Goal: Task Accomplishment & Management: Complete application form

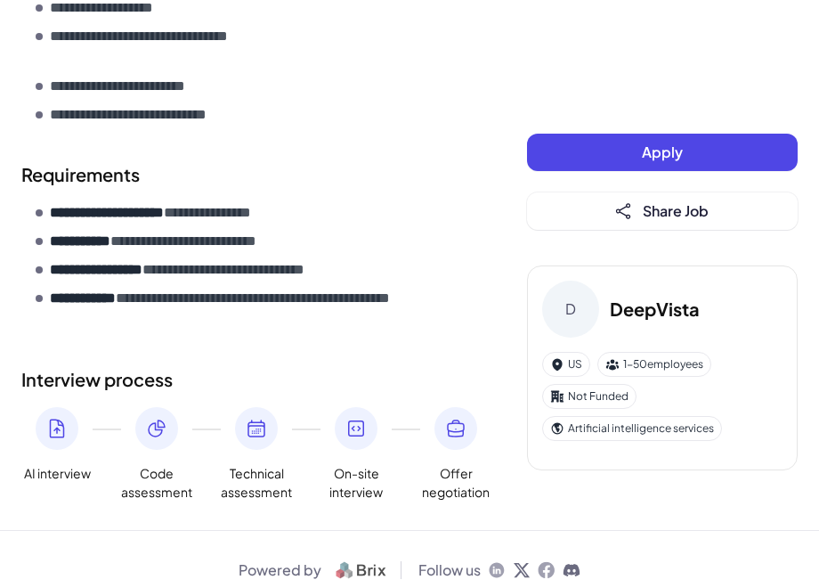
scroll to position [754, 0]
click at [53, 418] on icon at bounding box center [56, 428] width 21 height 21
click at [60, 419] on icon at bounding box center [57, 428] width 13 height 18
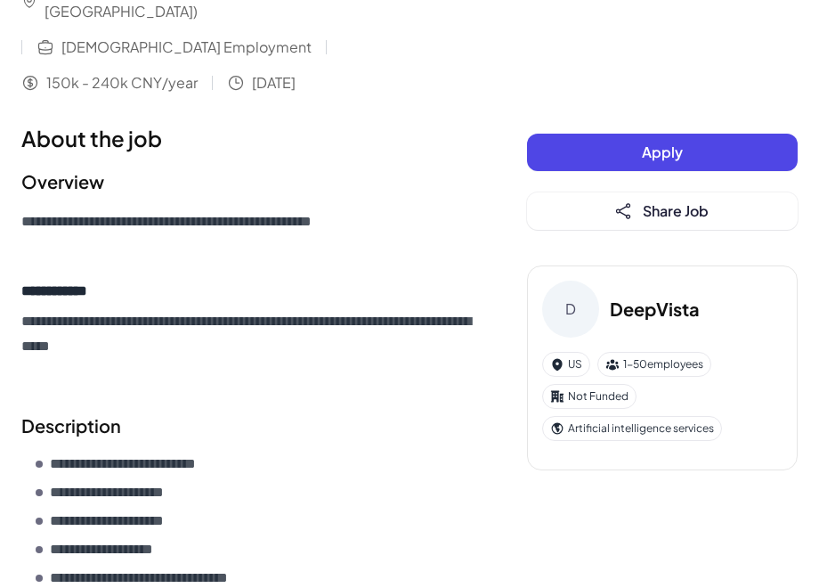
scroll to position [0, 0]
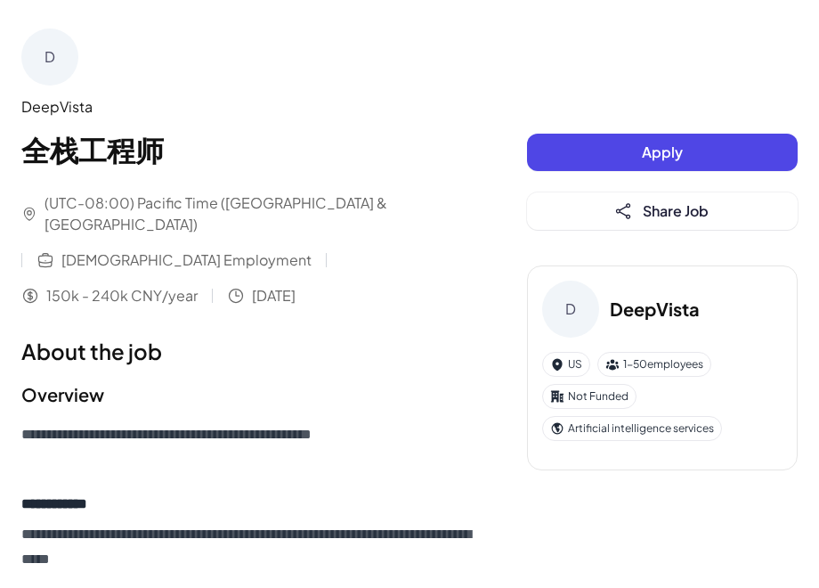
click at [593, 163] on button "Apply" at bounding box center [662, 152] width 271 height 37
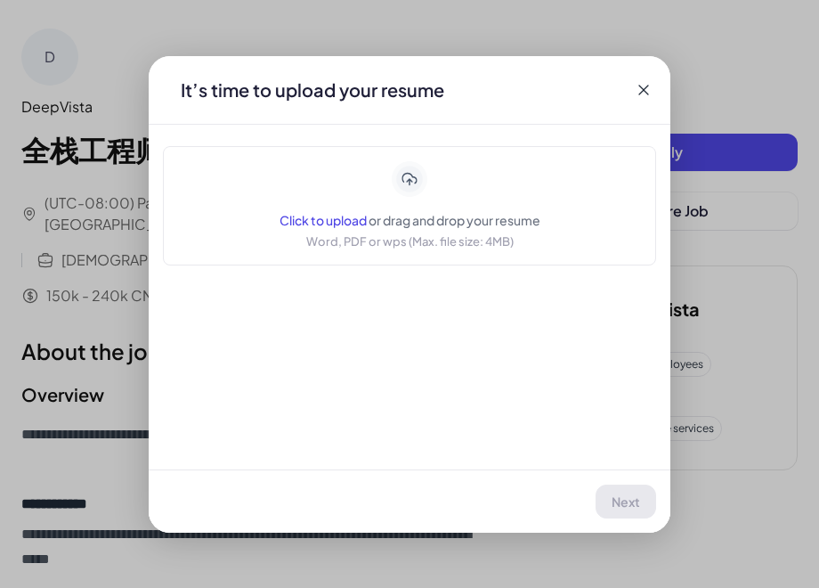
click at [641, 85] on icon at bounding box center [644, 90] width 18 height 18
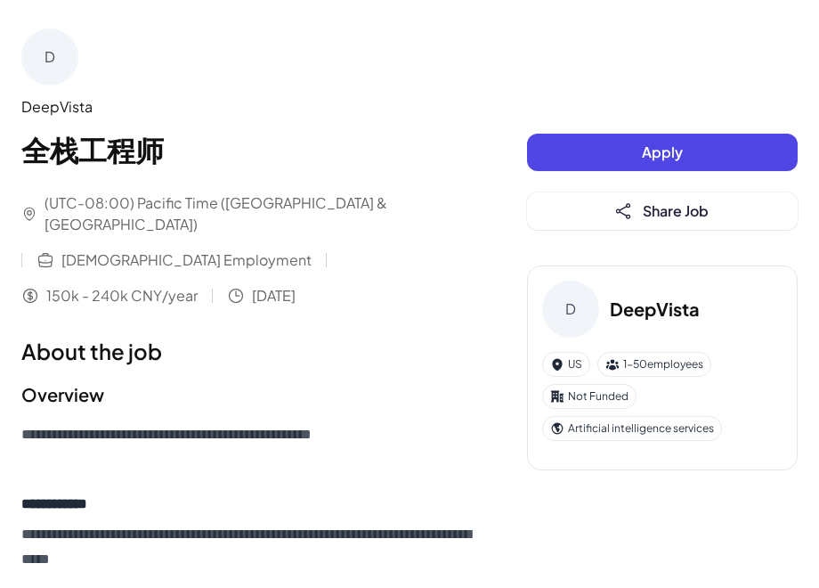
click at [639, 250] on div "Apply Share Job D DeepVista US 1-50 employees Not Funded Artificial intelligenc…" at bounding box center [662, 313] width 271 height 358
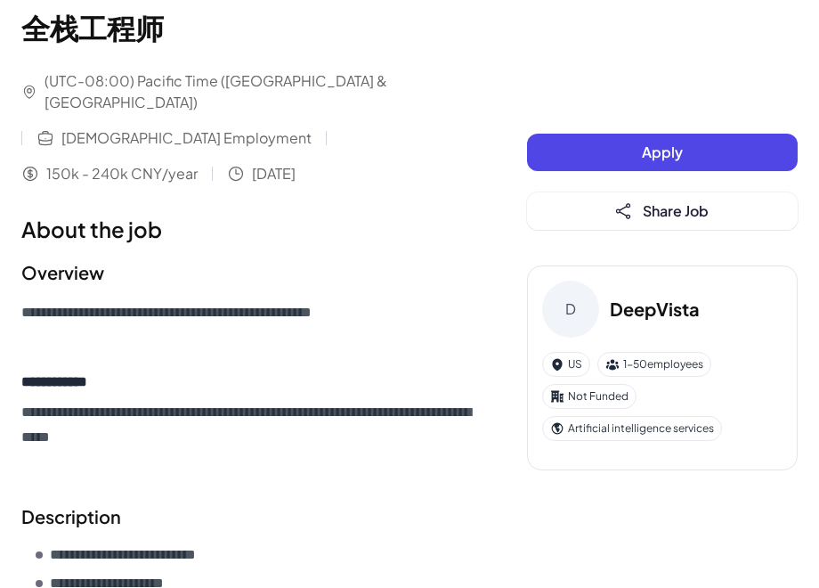
scroll to position [120, 0]
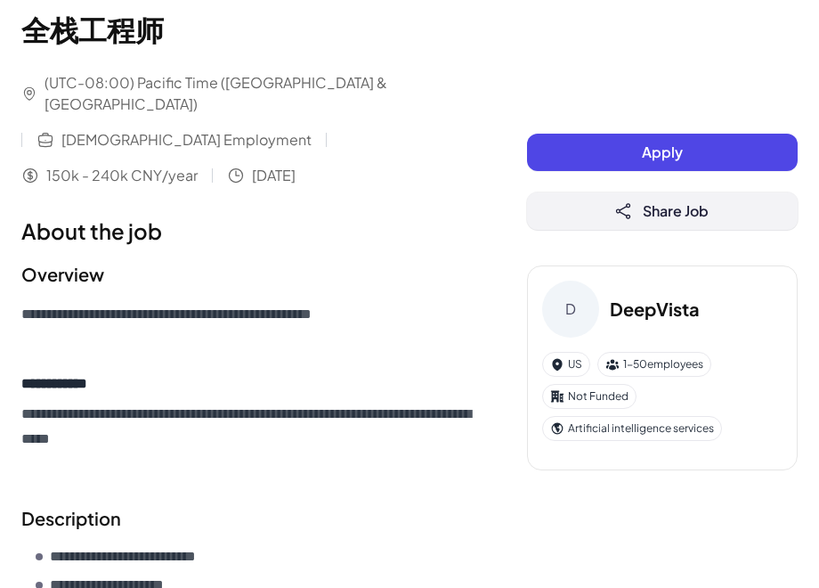
click at [639, 204] on button "Share Job" at bounding box center [662, 210] width 271 height 37
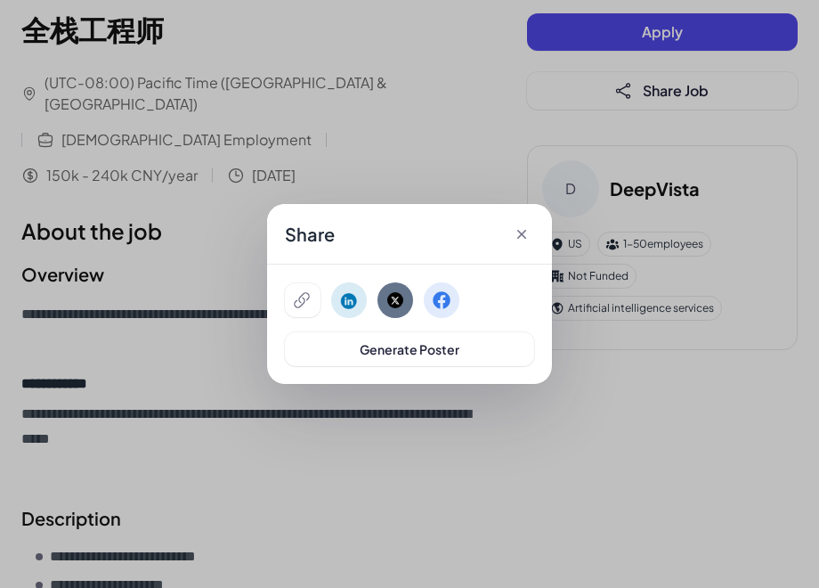
click at [524, 230] on icon at bounding box center [521, 234] width 9 height 9
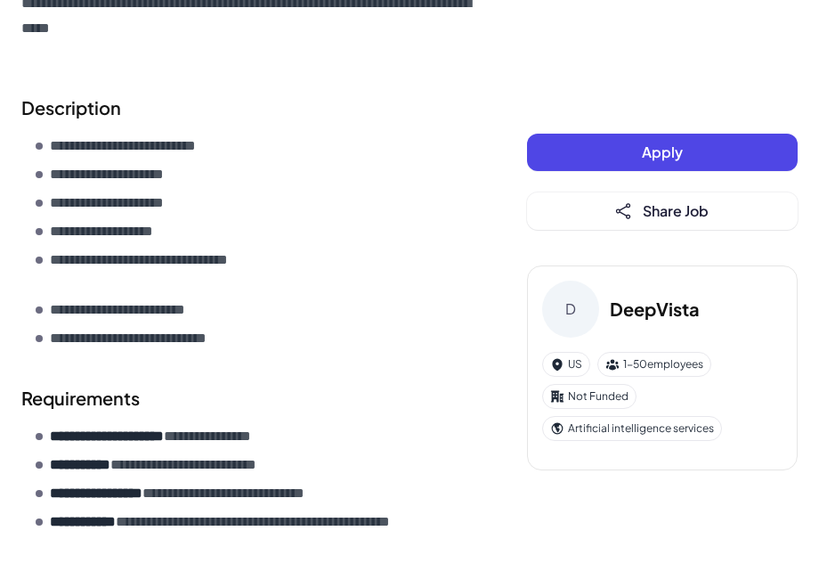
scroll to position [754, 0]
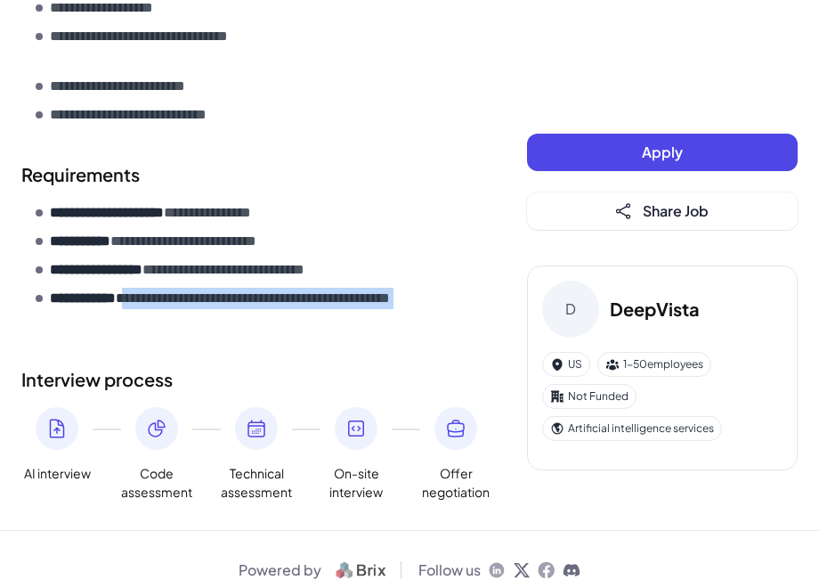
drag, startPoint x: 126, startPoint y: 281, endPoint x: 474, endPoint y: 339, distance: 352.0
click at [474, 339] on div "**********" at bounding box center [256, 41] width 470 height 921
click at [355, 324] on div "**********" at bounding box center [256, 41] width 470 height 921
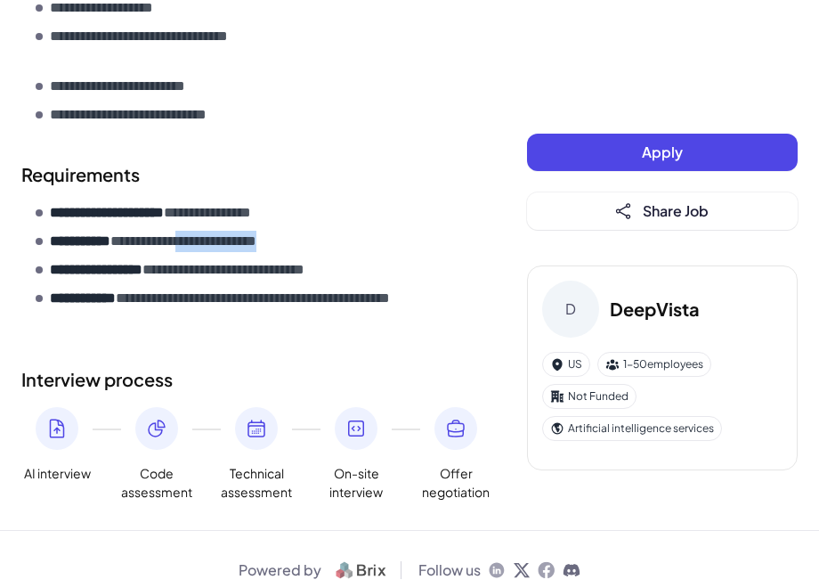
drag, startPoint x: 277, startPoint y: 221, endPoint x: 484, endPoint y: 221, distance: 207.5
click at [484, 231] on p "**********" at bounding box center [269, 241] width 439 height 21
click at [608, 138] on button "Apply" at bounding box center [662, 152] width 271 height 37
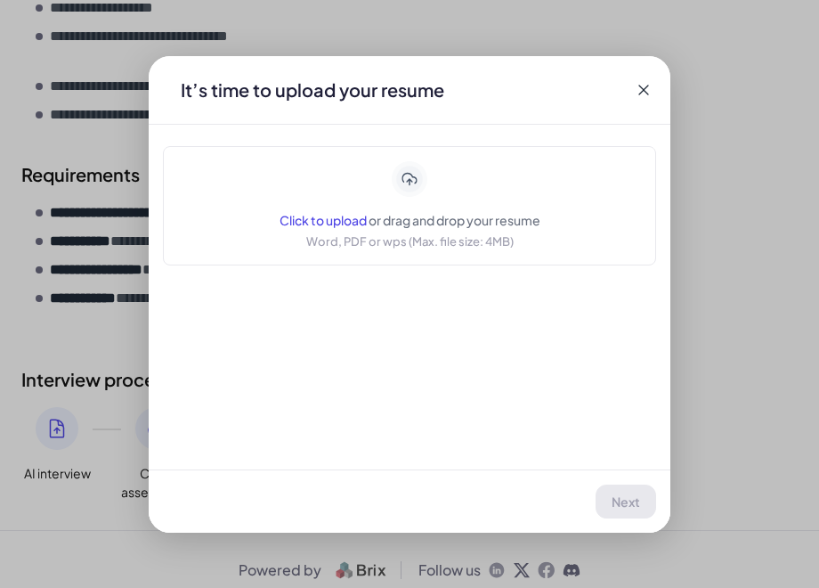
click at [354, 216] on span "Click to upload" at bounding box center [323, 220] width 87 height 16
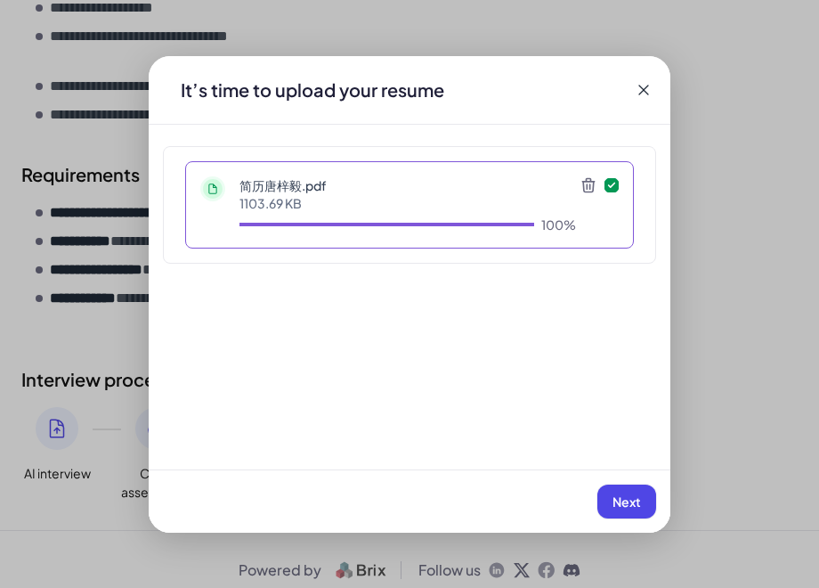
click at [617, 498] on span "Next" at bounding box center [627, 501] width 28 height 16
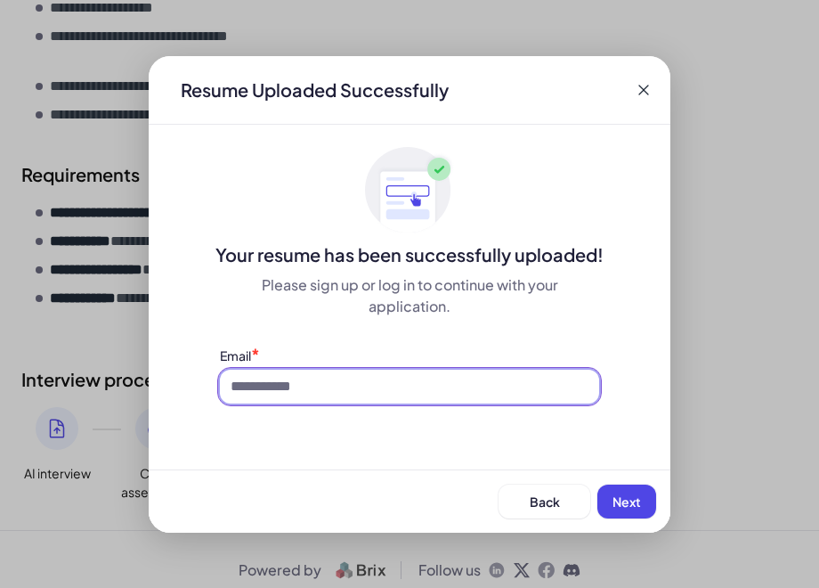
click at [280, 386] on input at bounding box center [409, 387] width 379 height 34
type input "**********"
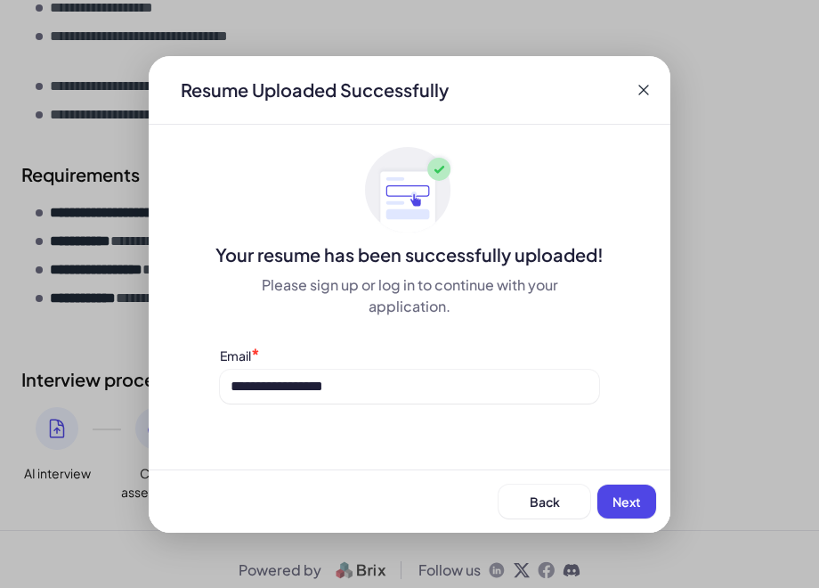
click at [637, 492] on button "Next" at bounding box center [626, 501] width 59 height 34
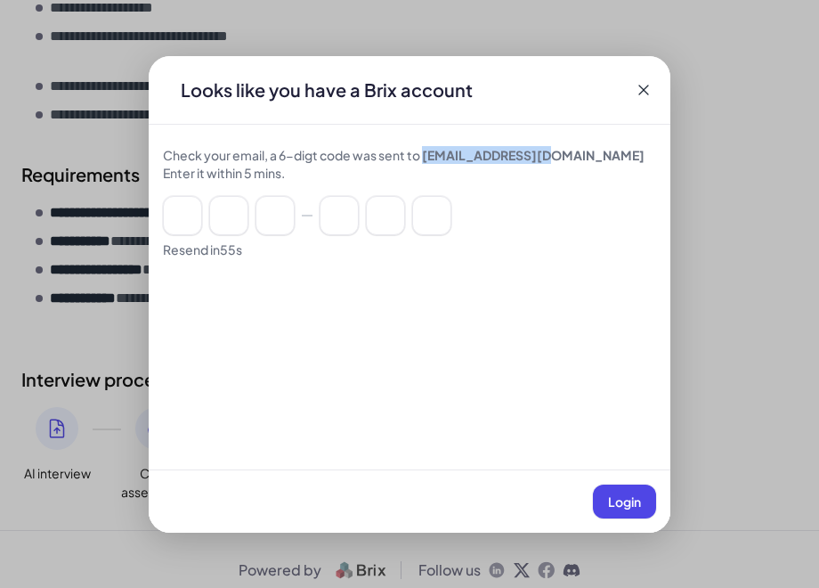
drag, startPoint x: 427, startPoint y: 153, endPoint x: 551, endPoint y: 154, distance: 124.7
click at [552, 154] on div "Check your email, a 6-digt code was sent to [EMAIL_ADDRESS][DOMAIN_NAME] Enter …" at bounding box center [409, 164] width 493 height 36
click at [313, 175] on div "Check your email, a 6-digt code was sent to [EMAIL_ADDRESS][DOMAIN_NAME] Enter …" at bounding box center [409, 164] width 493 height 36
click at [196, 216] on input at bounding box center [182, 215] width 39 height 39
type input "*"
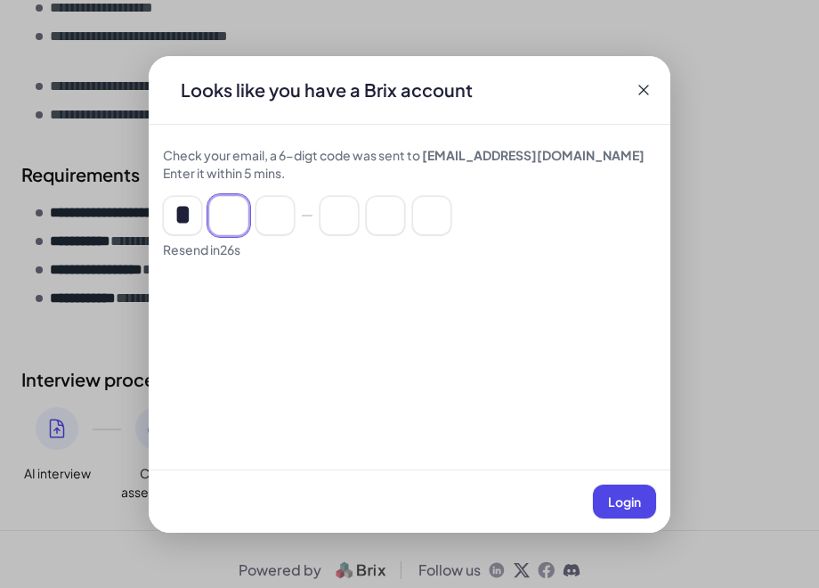
type input "*"
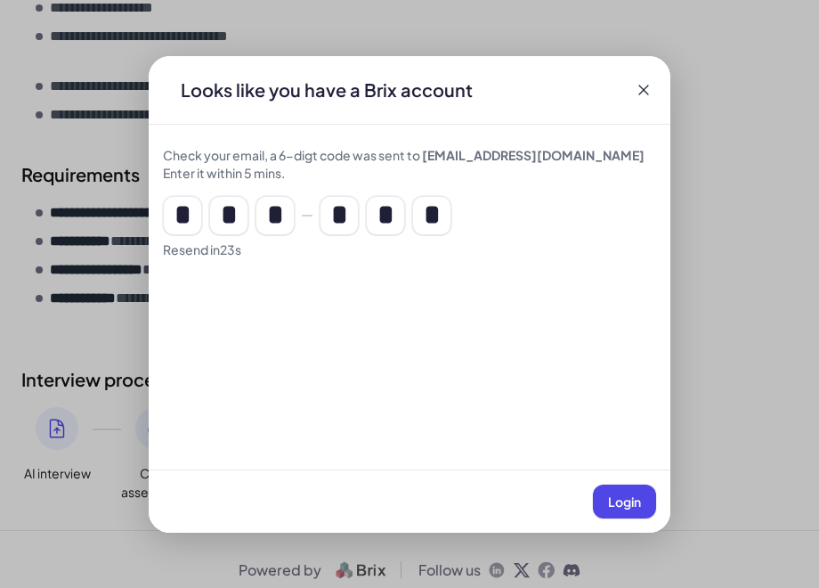
click at [622, 497] on span "Login" at bounding box center [624, 501] width 33 height 16
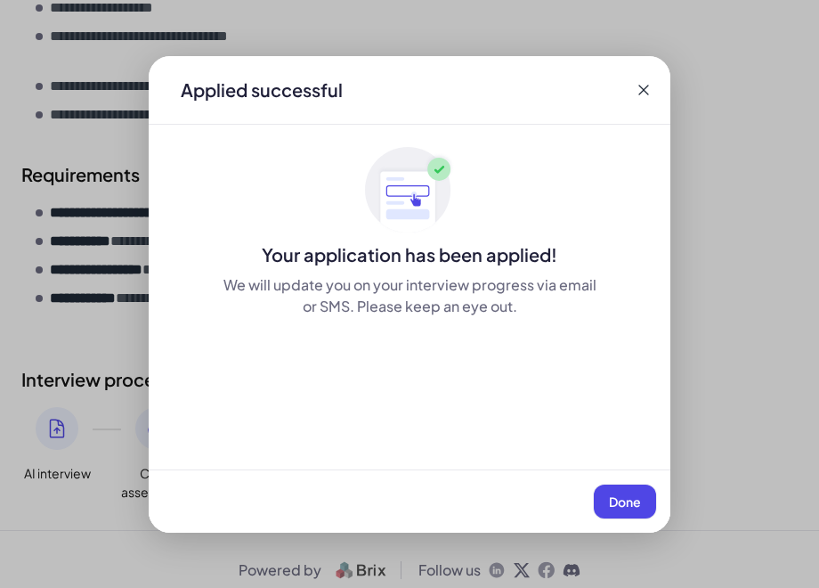
click at [626, 500] on span "Done" at bounding box center [625, 501] width 32 height 16
